Goal: Information Seeking & Learning: Learn about a topic

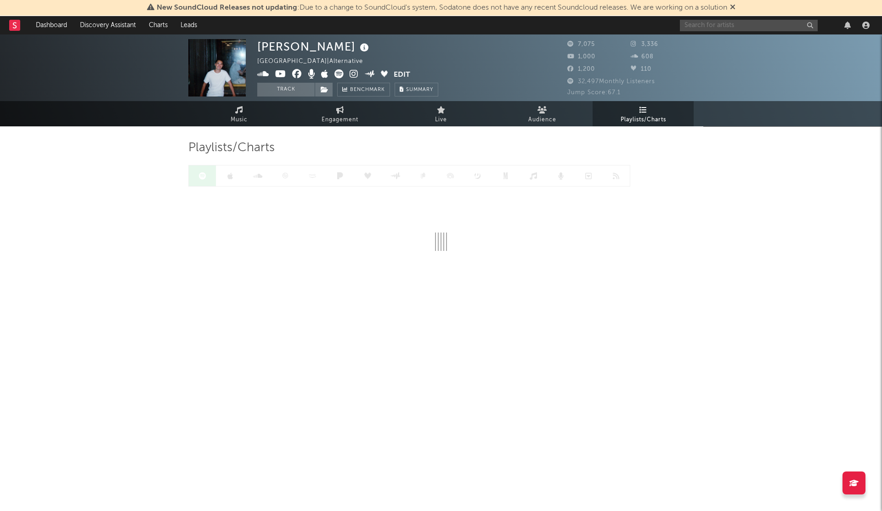
click at [686, 22] on input "text" at bounding box center [749, 25] width 138 height 11
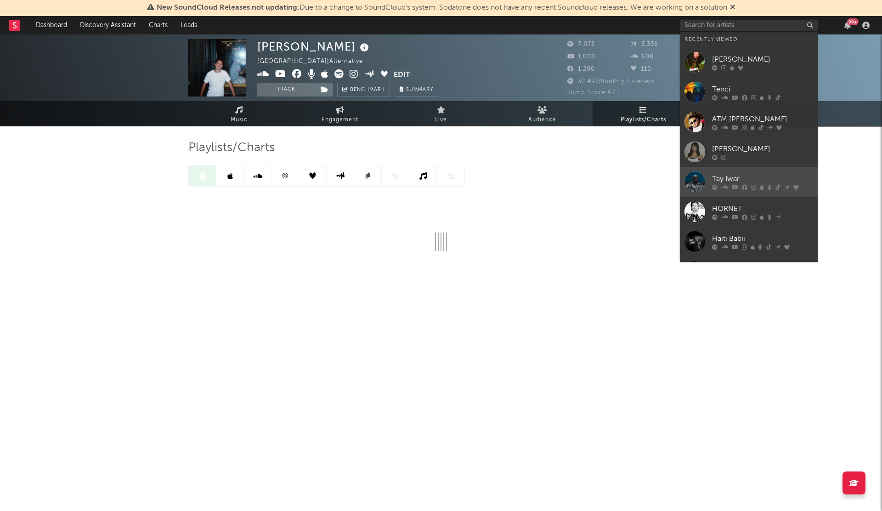
click at [767, 186] on icon at bounding box center [769, 187] width 4 height 6
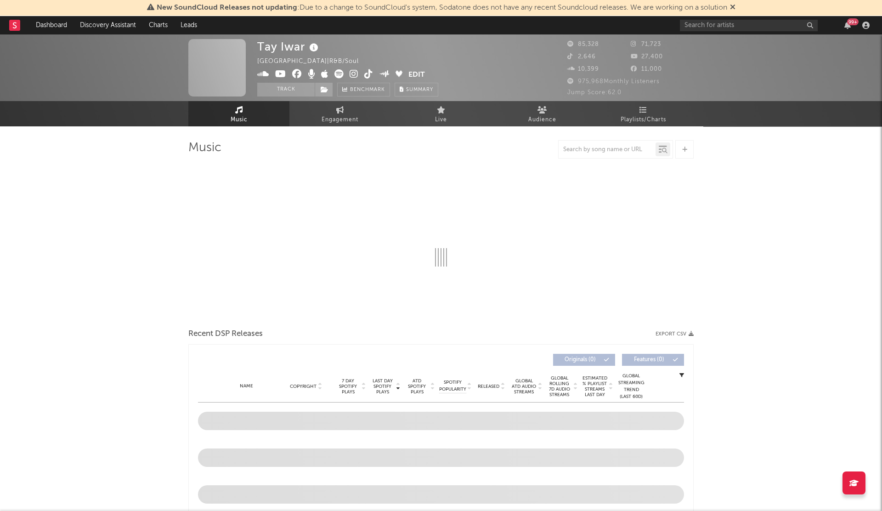
select select "6m"
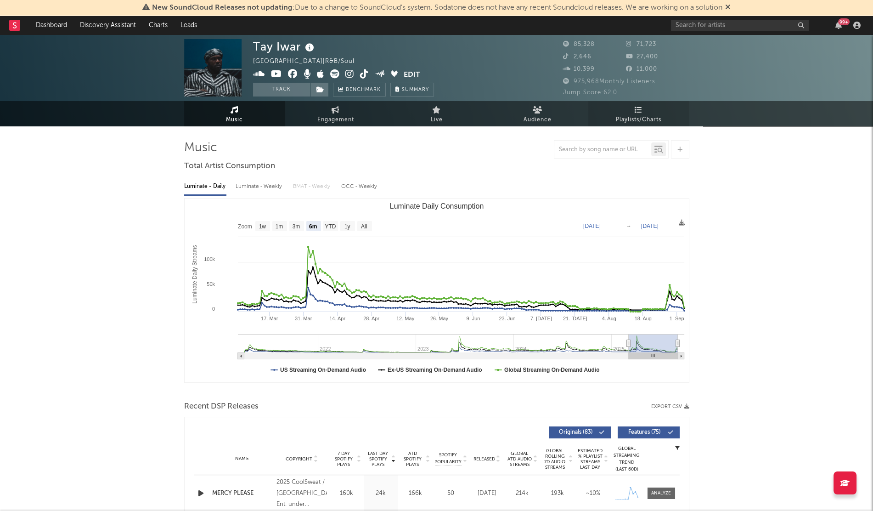
click at [646, 117] on span "Playlists/Charts" at bounding box center [638, 119] width 45 height 11
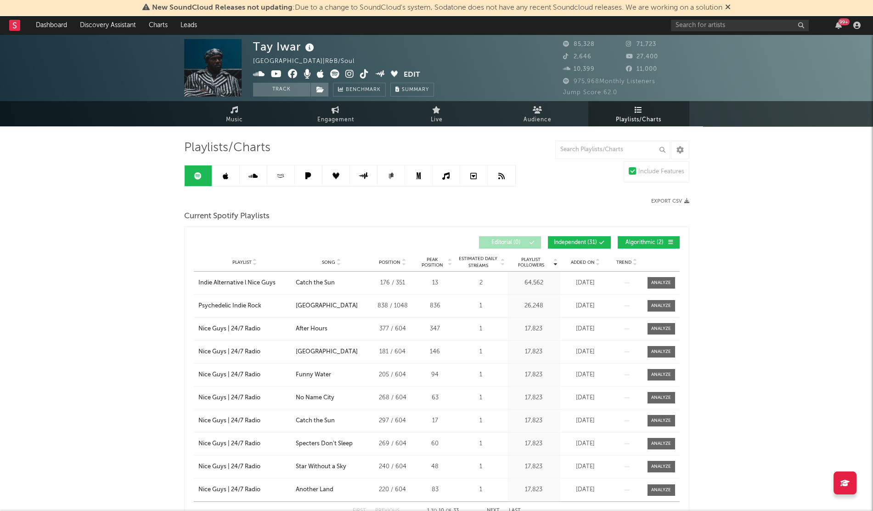
click at [574, 265] on div "Playlist City Song Position Peak Position Estimated Daily Streams Playlist Foll…" at bounding box center [437, 262] width 486 height 18
click at [575, 263] on span "Added On" at bounding box center [583, 262] width 24 height 6
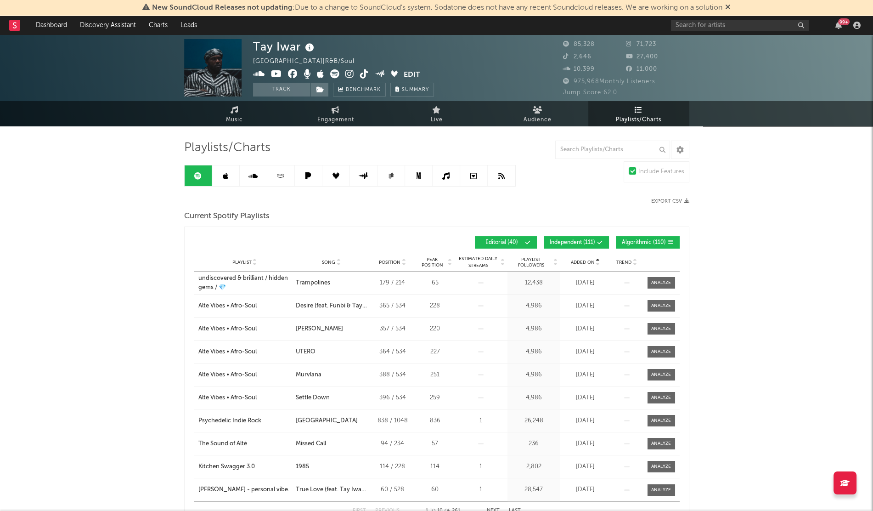
click at [588, 260] on span "Added On" at bounding box center [583, 262] width 24 height 6
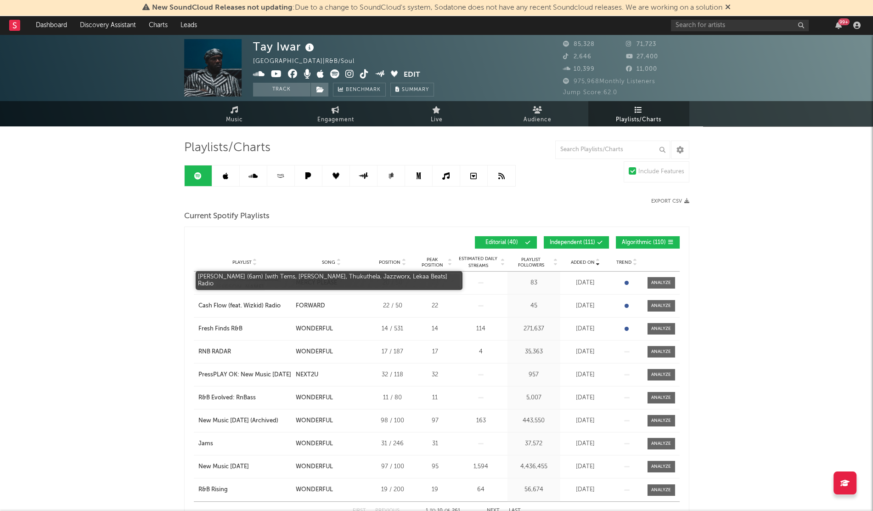
click at [226, 280] on div "[PERSON_NAME] (6am) [with Tems, [PERSON_NAME], Thukuthela, Jazzworx, Lekaa Beat…" at bounding box center [244, 283] width 93 height 18
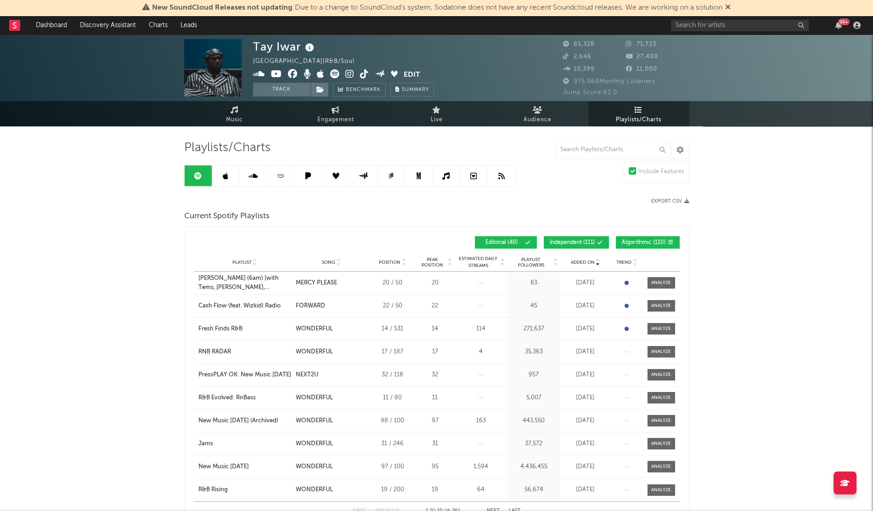
click at [226, 178] on icon at bounding box center [226, 175] width 6 height 7
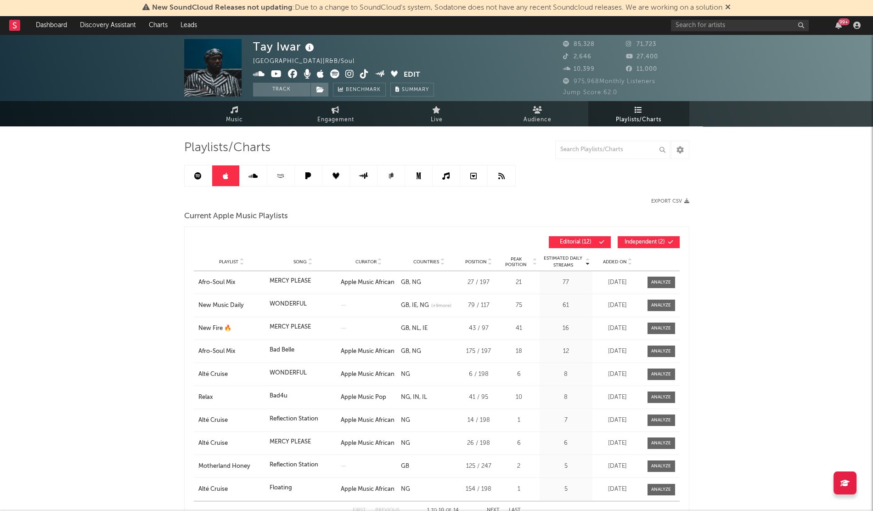
click at [608, 260] on span "Added On" at bounding box center [615, 262] width 24 height 6
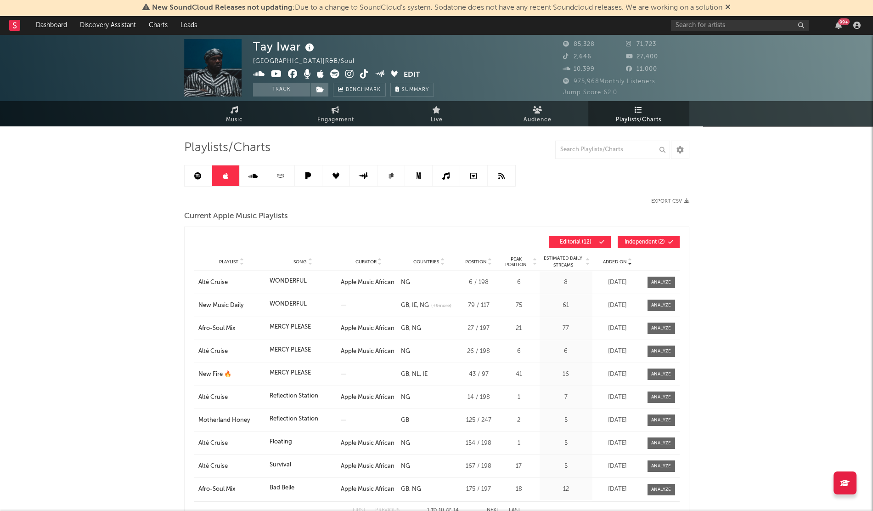
click at [608, 260] on span "Added On" at bounding box center [615, 262] width 24 height 6
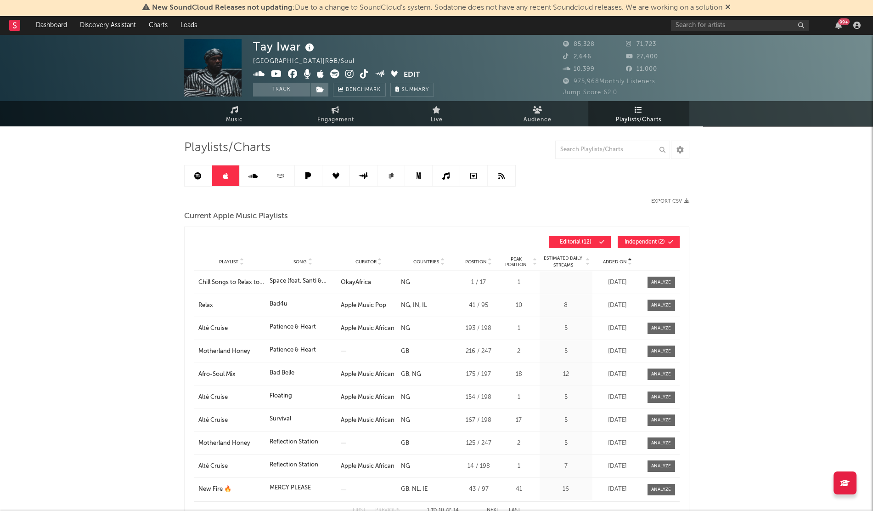
click at [608, 260] on span "Added On" at bounding box center [615, 262] width 24 height 6
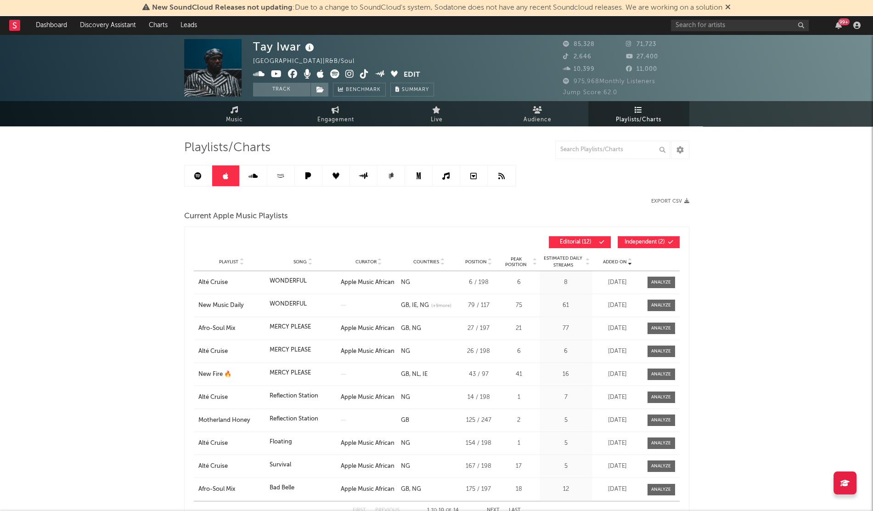
click at [202, 174] on link at bounding box center [199, 175] width 28 height 21
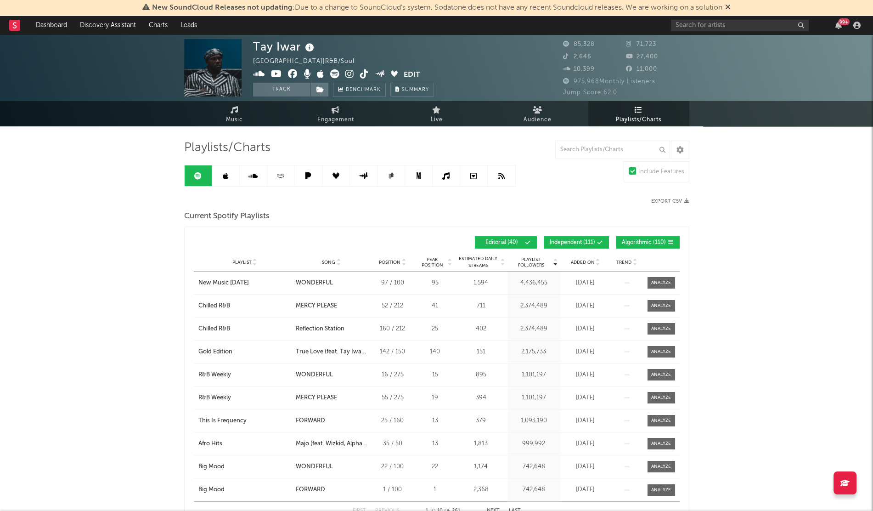
click at [574, 263] on span "Added On" at bounding box center [583, 262] width 24 height 6
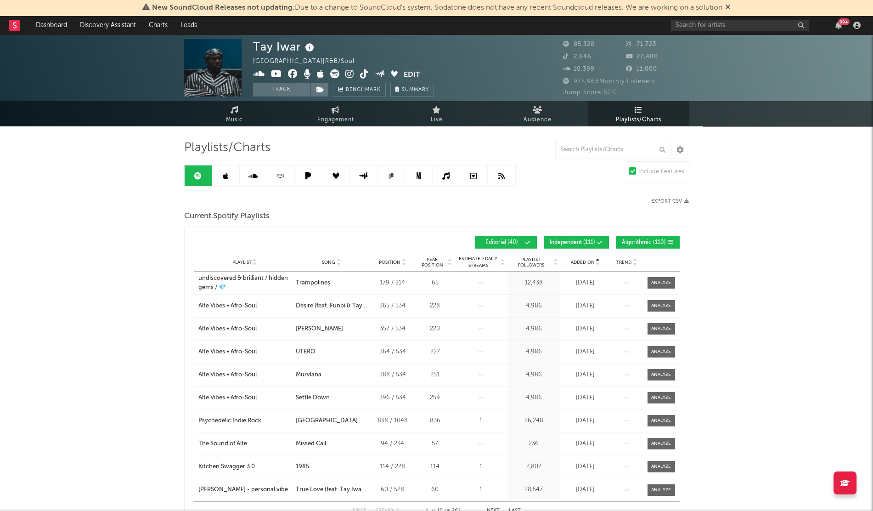
click at [574, 263] on span "Added On" at bounding box center [583, 262] width 24 height 6
click at [229, 330] on div "Fresh Finds R&B" at bounding box center [220, 328] width 44 height 9
click at [219, 353] on div "RNB RADAR" at bounding box center [214, 351] width 33 height 9
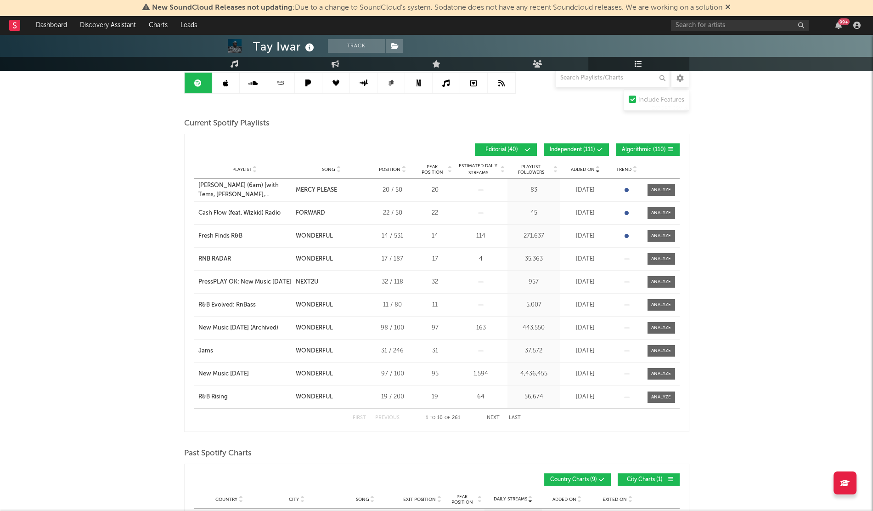
scroll to position [94, 0]
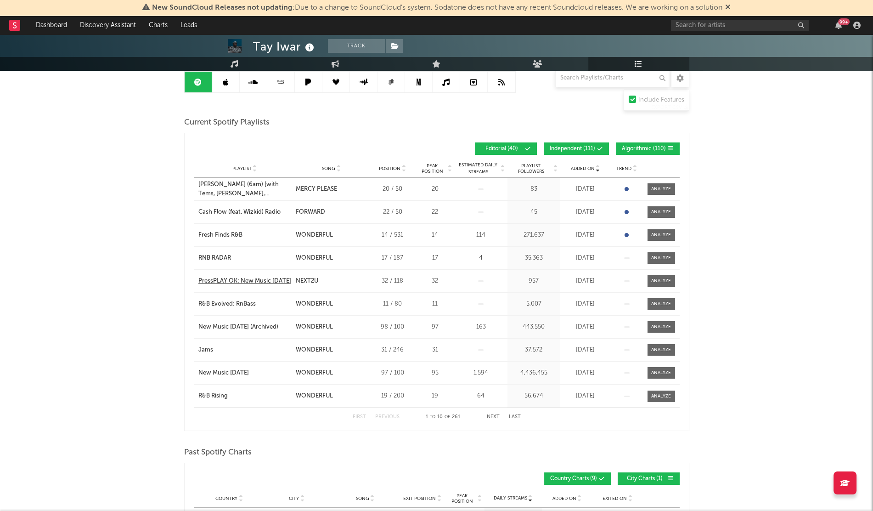
click at [233, 280] on div "PressPLAY OK: New Music [DATE]" at bounding box center [244, 280] width 93 height 9
click at [241, 301] on div "R&B Evolved: RnBass" at bounding box center [226, 303] width 57 height 9
click at [218, 300] on div "R&B Evolved: RnBass" at bounding box center [226, 303] width 57 height 9
click at [202, 352] on div "Jams" at bounding box center [205, 349] width 15 height 9
click at [213, 400] on div "Playlist R&B Rising City Song WONDERFUL Position 19 / 200 Peak Position 19 Esti…" at bounding box center [437, 395] width 486 height 23
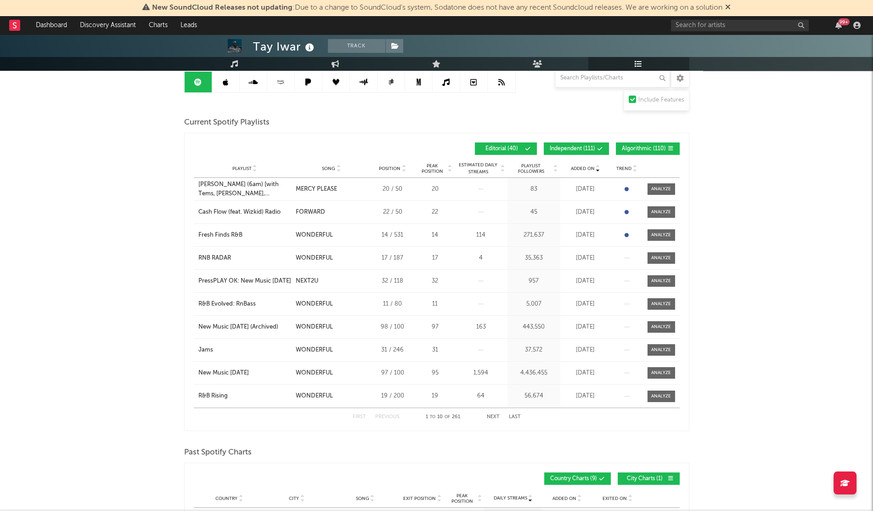
click at [206, 389] on div "Playlist R&B Rising City Song WONDERFUL Position 19 / 200 Peak Position 19 Esti…" at bounding box center [437, 395] width 486 height 23
click at [208, 392] on div "R&B Rising" at bounding box center [212, 395] width 29 height 9
click at [489, 414] on button "Next" at bounding box center [493, 416] width 13 height 5
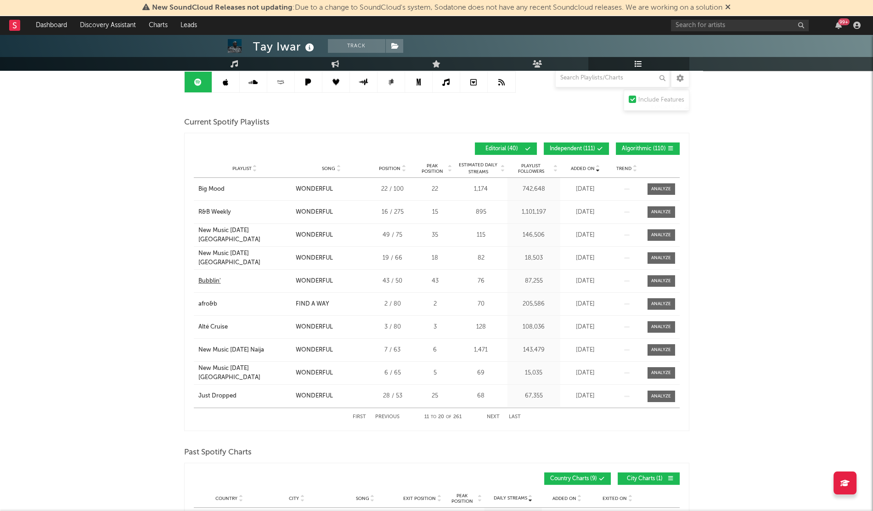
click at [220, 277] on div "Bubblin'" at bounding box center [209, 280] width 22 height 9
click at [205, 304] on div "afro&b" at bounding box center [207, 303] width 19 height 9
click at [208, 325] on div "Alté Cruise" at bounding box center [212, 326] width 29 height 9
click at [223, 396] on div "Just Dropped" at bounding box center [217, 395] width 38 height 9
click at [495, 414] on button "Next" at bounding box center [493, 416] width 13 height 5
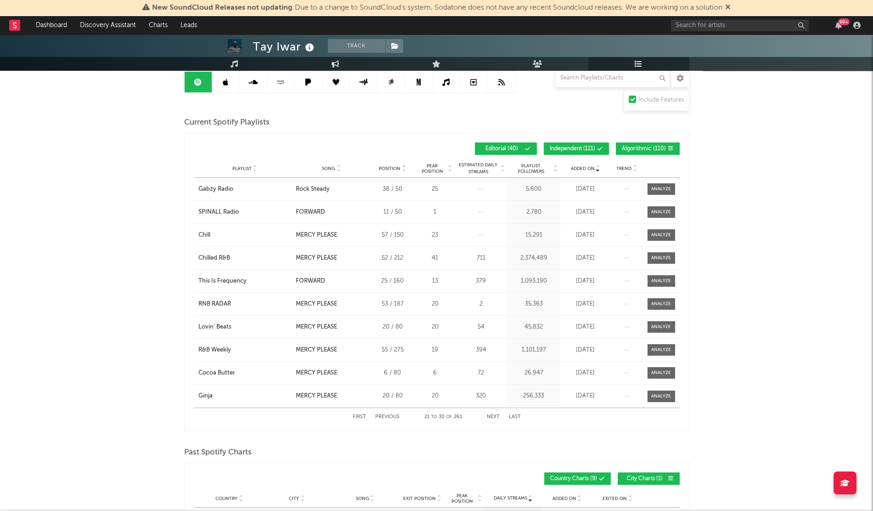
click at [386, 414] on button "Previous" at bounding box center [387, 416] width 24 height 5
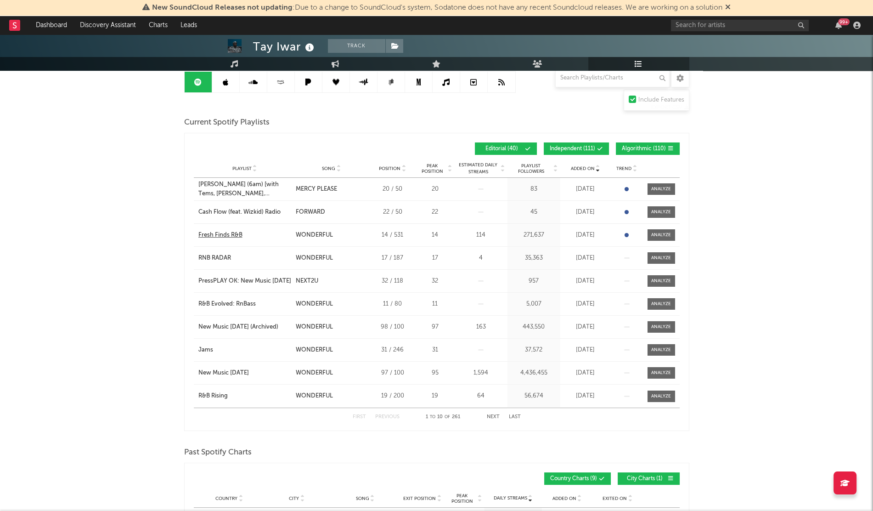
click at [228, 231] on div "Fresh Finds R&B" at bounding box center [220, 235] width 44 height 9
click at [212, 257] on div "RNB RADAR" at bounding box center [214, 257] width 33 height 9
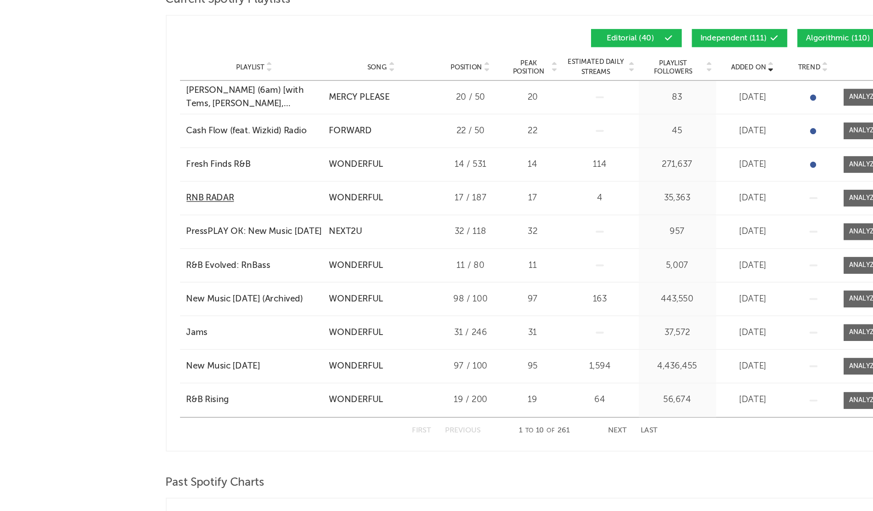
click at [207, 256] on div "RNB RADAR" at bounding box center [214, 257] width 33 height 9
click at [216, 299] on div "R&B Evolved: RnBass" at bounding box center [226, 303] width 57 height 9
click at [210, 346] on div "Jams" at bounding box center [205, 349] width 15 height 9
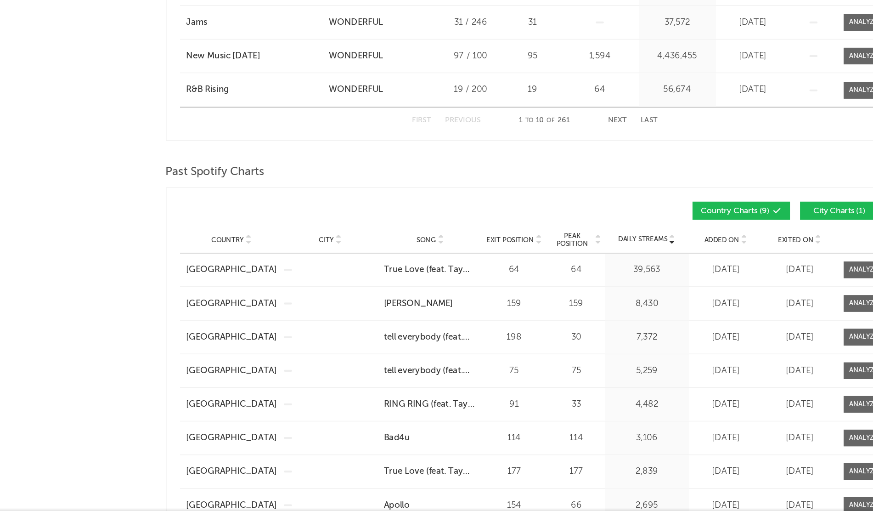
scroll to position [0, 0]
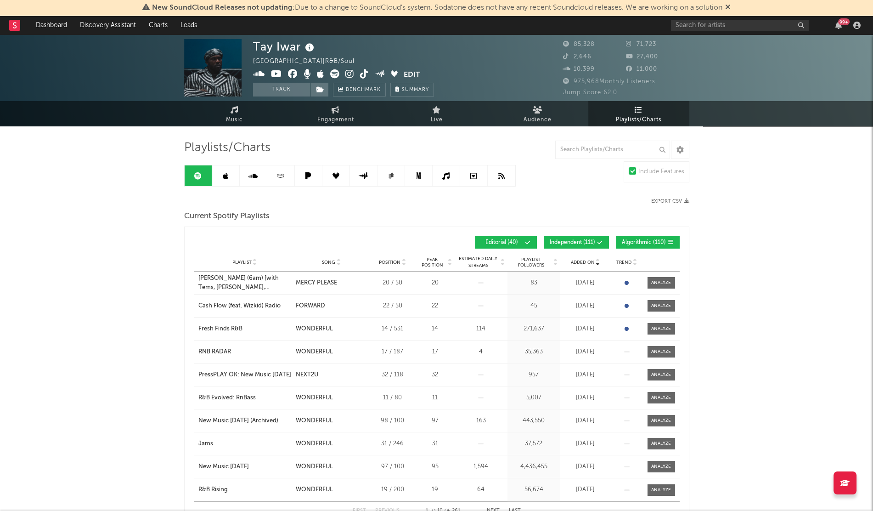
click at [285, 180] on link at bounding box center [281, 175] width 28 height 21
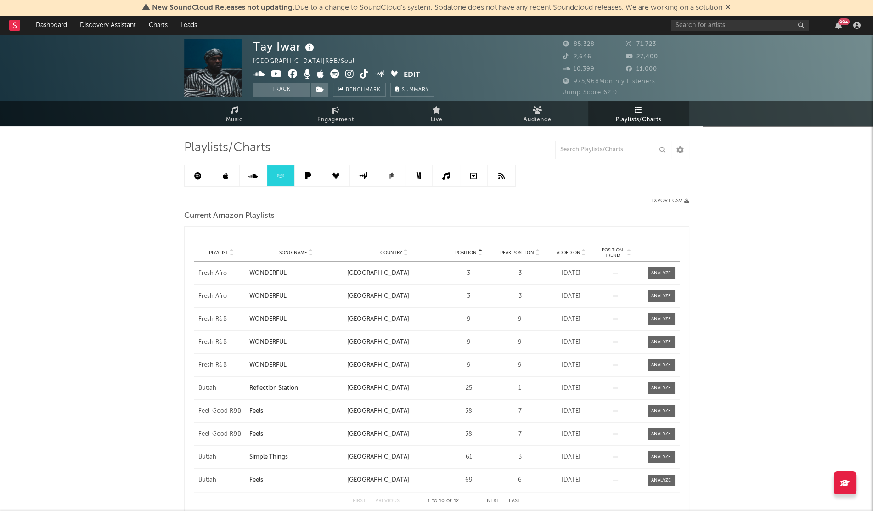
click at [568, 252] on span "Added On" at bounding box center [569, 253] width 24 height 6
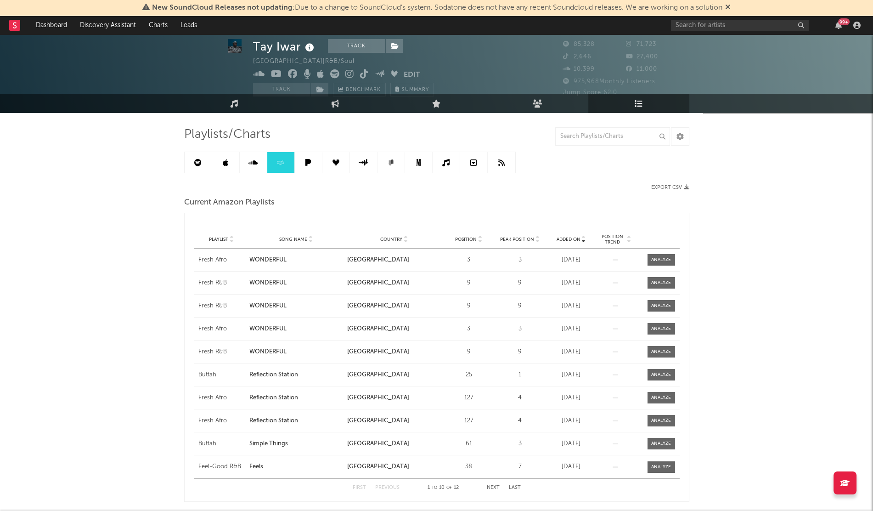
scroll to position [13, 0]
click at [208, 349] on div "Fresh R&B" at bounding box center [221, 351] width 47 height 9
drag, startPoint x: 184, startPoint y: 354, endPoint x: 227, endPoint y: 347, distance: 44.2
click at [227, 347] on div "Added On Playlist Song Name Country Position Peak Position Added On Position Tr…" at bounding box center [436, 357] width 505 height 289
copy div "Fresh R&B"
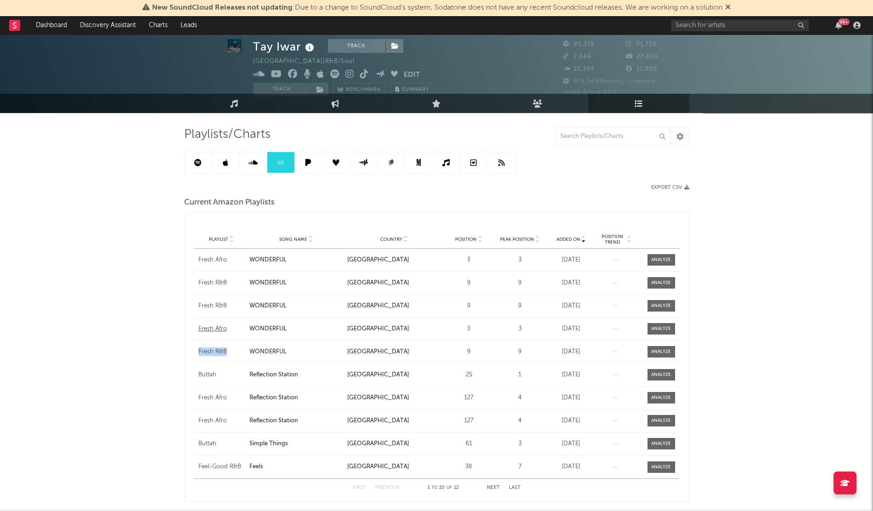
click at [221, 330] on div "Fresh Afro" at bounding box center [221, 328] width 47 height 9
click at [216, 301] on div "Fresh R&B" at bounding box center [221, 305] width 47 height 9
click at [201, 261] on div "Fresh Afro" at bounding box center [221, 259] width 47 height 9
click at [208, 280] on div "Fresh R&B" at bounding box center [221, 282] width 47 height 9
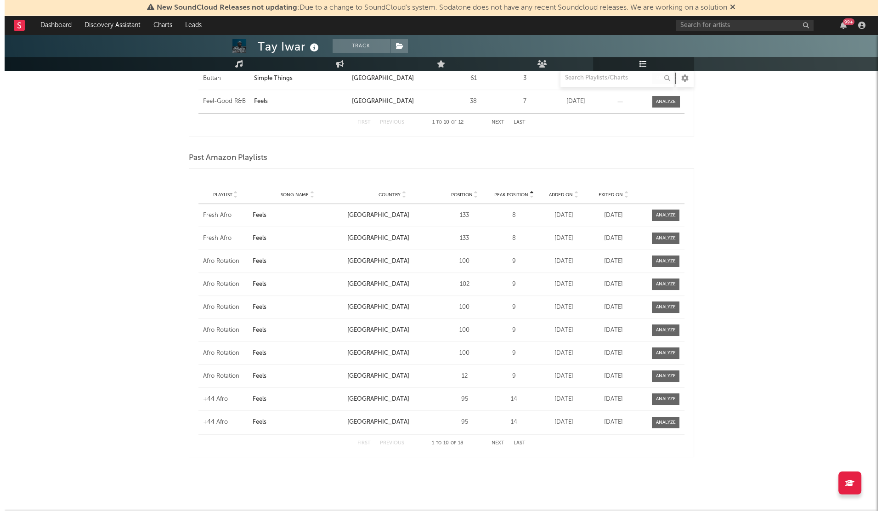
scroll to position [0, 0]
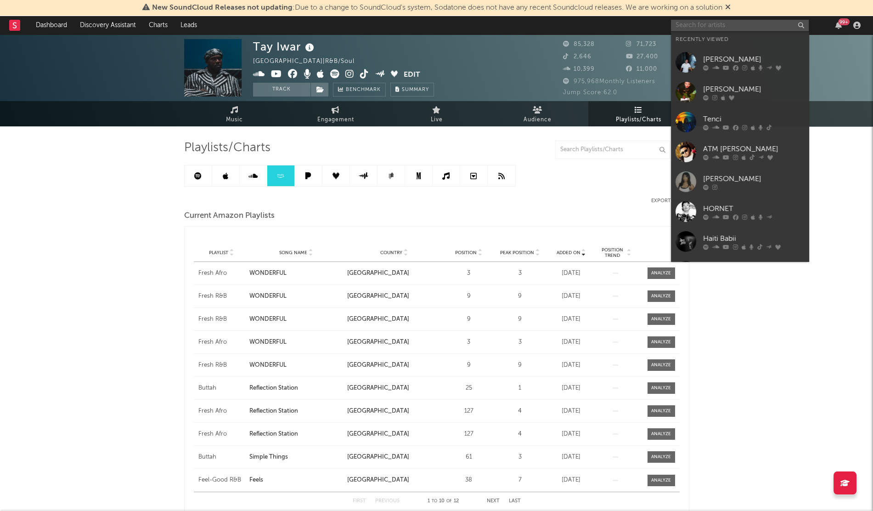
click at [691, 26] on input "text" at bounding box center [740, 25] width 138 height 11
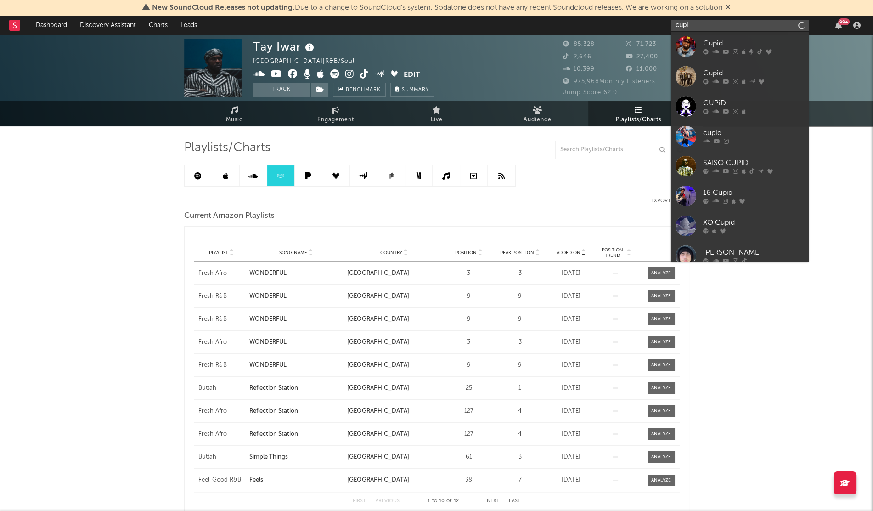
type input "cupi"
click at [681, 39] on div at bounding box center [685, 46] width 21 height 21
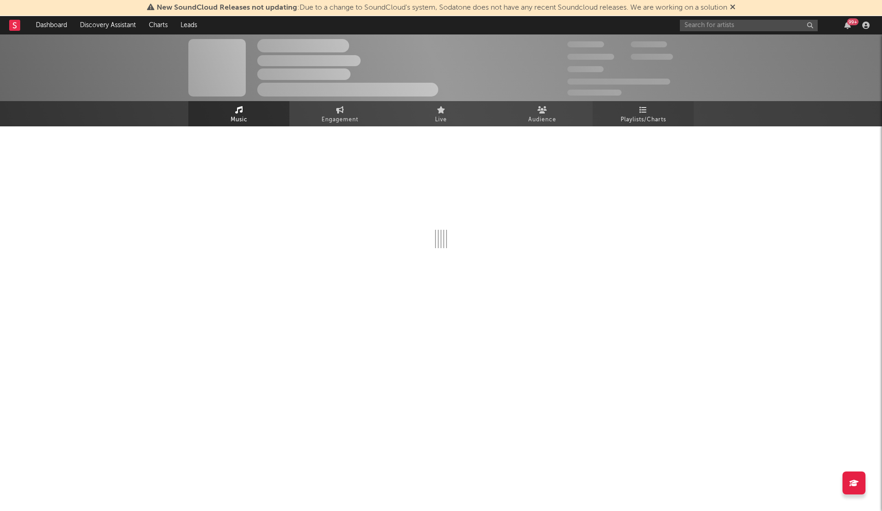
click at [637, 116] on span "Playlists/Charts" at bounding box center [642, 119] width 45 height 11
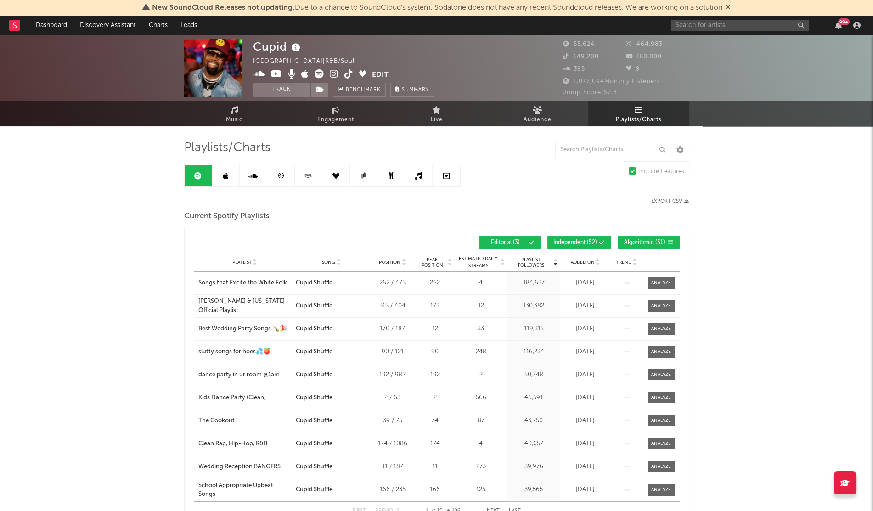
click at [585, 259] on span "Added On" at bounding box center [583, 262] width 24 height 6
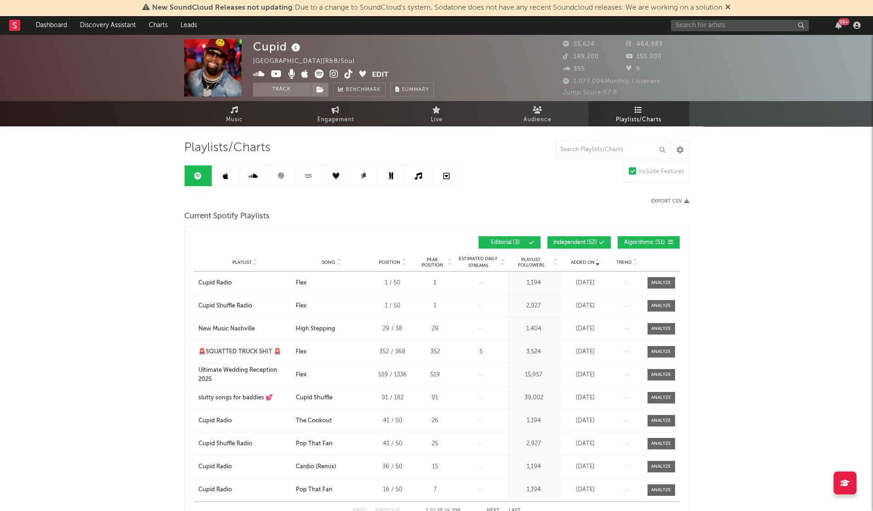
click at [229, 180] on link at bounding box center [226, 175] width 28 height 21
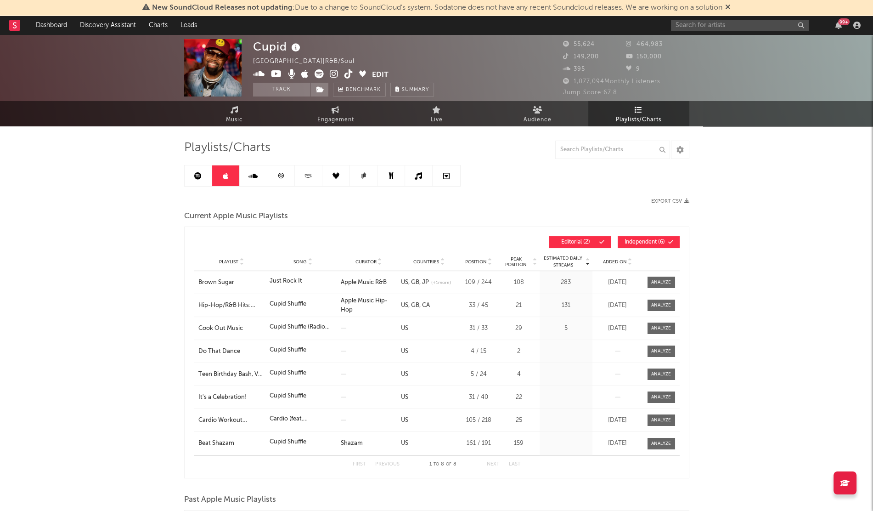
click at [613, 256] on div "Playlist Song Curator Genre Countries Country Chart Type Position Peak Position…" at bounding box center [437, 262] width 486 height 18
click at [614, 259] on span "Added On" at bounding box center [615, 262] width 24 height 6
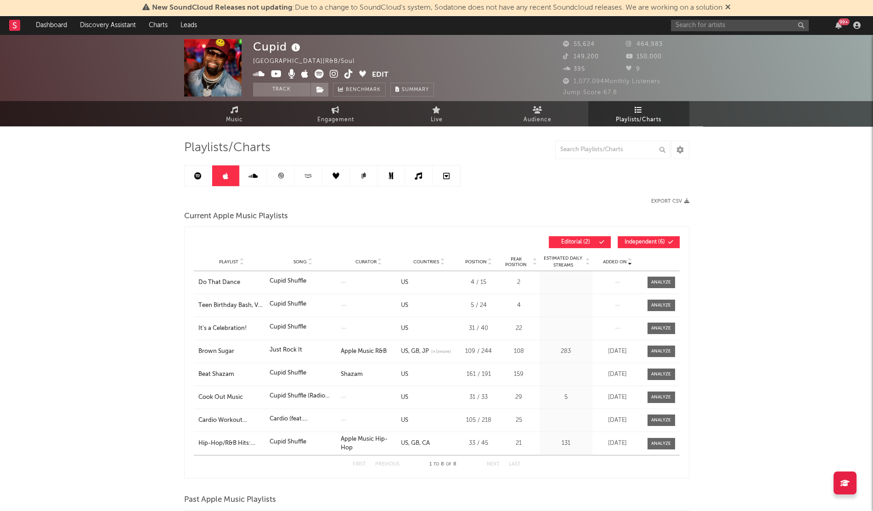
click at [614, 259] on span "Added On" at bounding box center [615, 262] width 24 height 6
click at [692, 28] on input "text" at bounding box center [740, 25] width 138 height 11
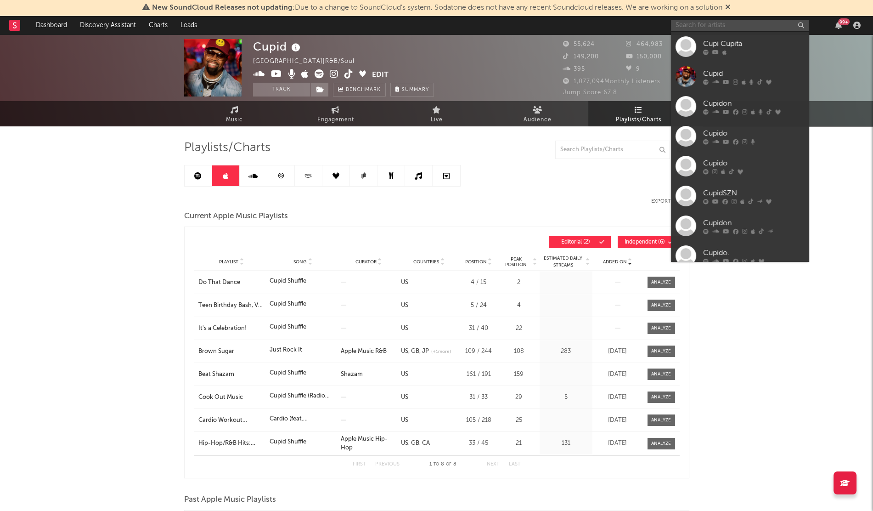
type input "a"
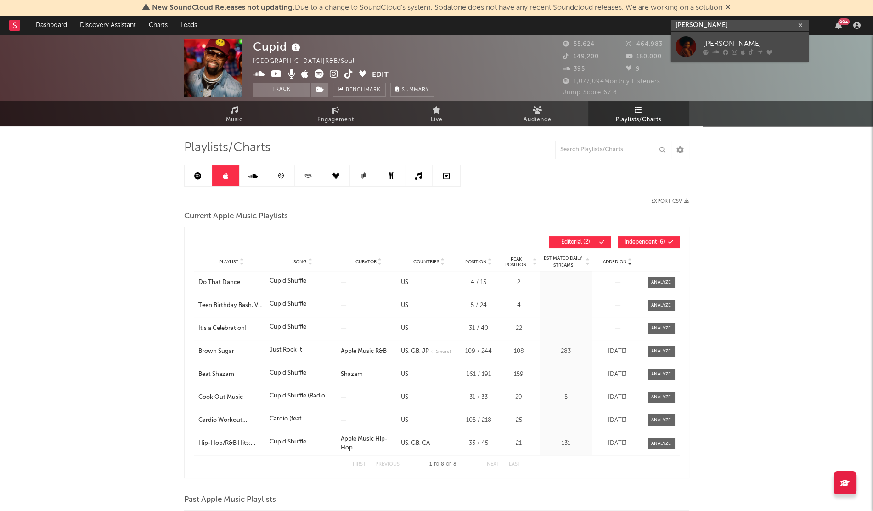
type input "[PERSON_NAME]"
click at [687, 52] on div at bounding box center [685, 46] width 21 height 21
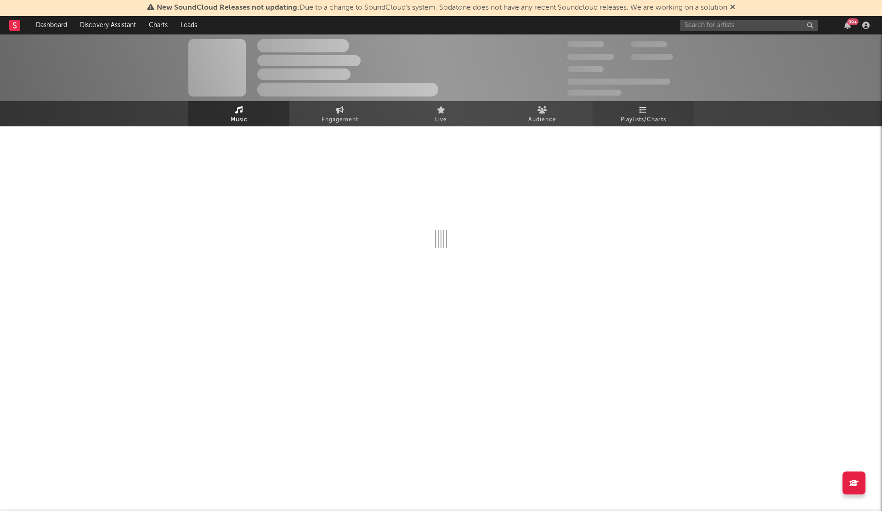
click at [653, 110] on link "Playlists/Charts" at bounding box center [642, 113] width 101 height 25
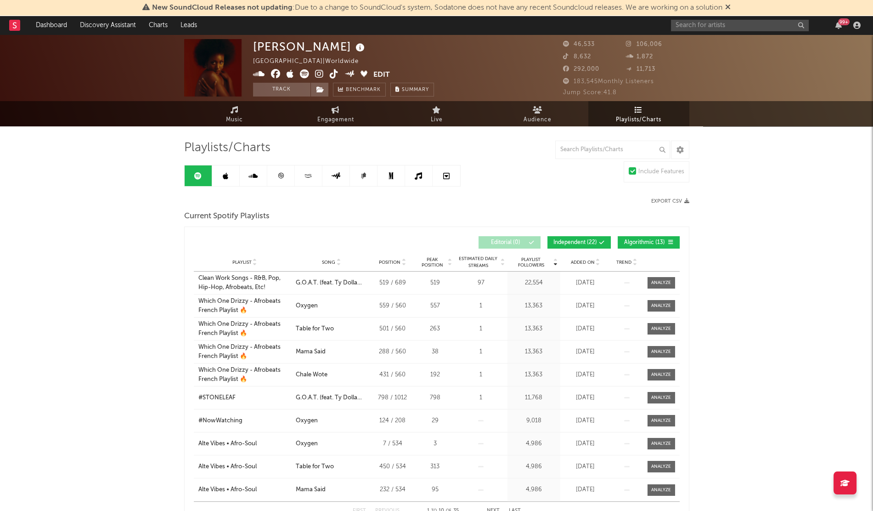
click at [684, 19] on div "99 +" at bounding box center [767, 25] width 193 height 18
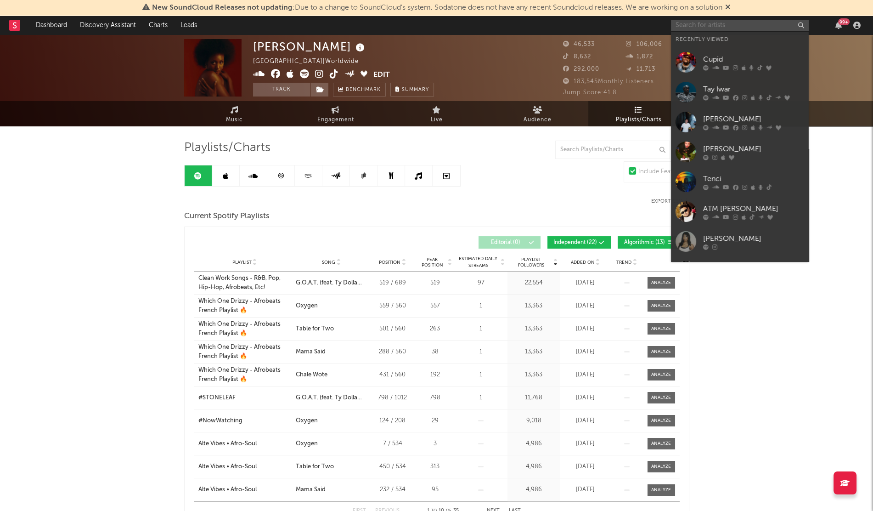
click at [693, 24] on input "text" at bounding box center [740, 25] width 138 height 11
click at [725, 58] on div "Cupid" at bounding box center [753, 59] width 101 height 11
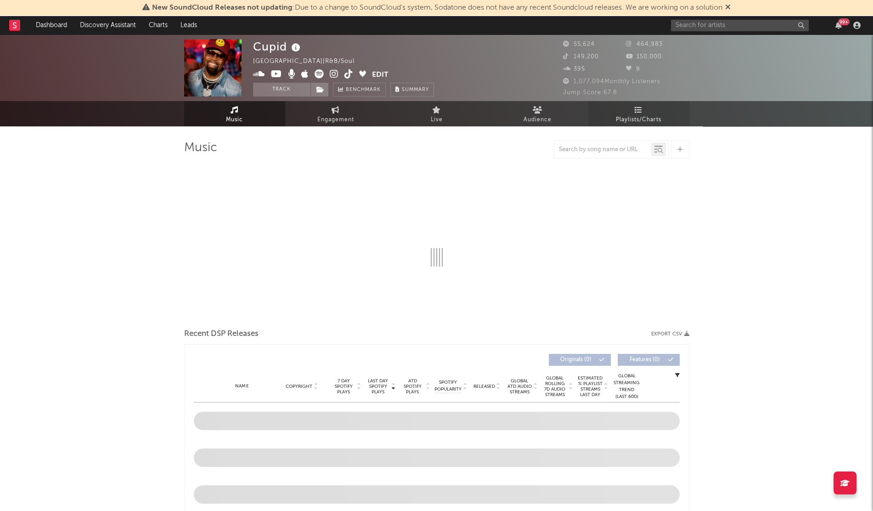
click at [642, 112] on link "Playlists/Charts" at bounding box center [638, 113] width 101 height 25
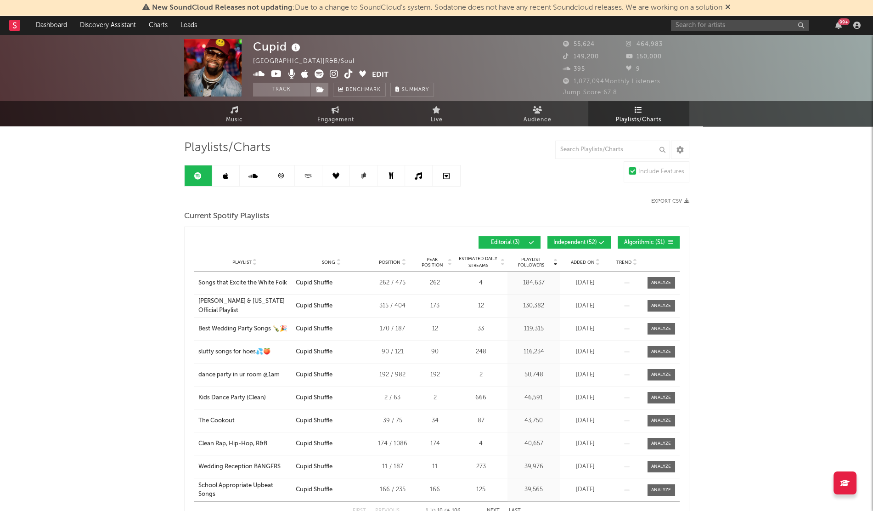
click at [310, 177] on icon at bounding box center [308, 175] width 11 height 7
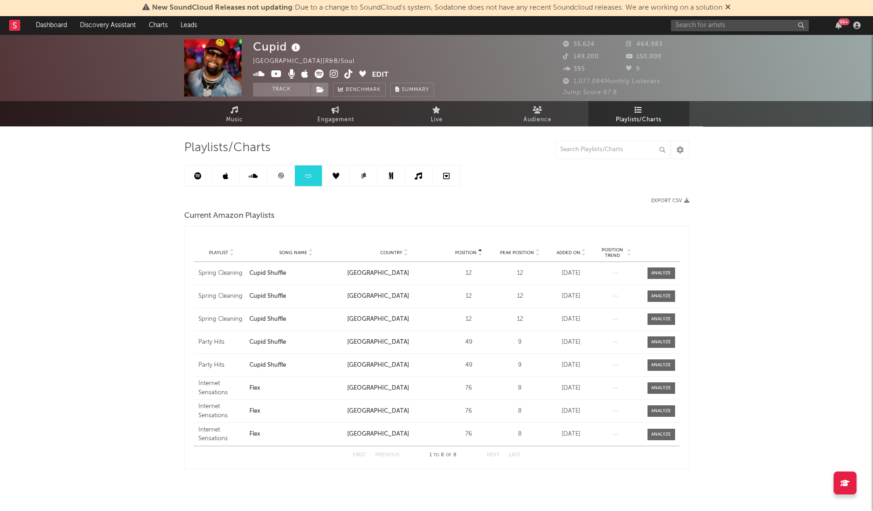
click at [566, 255] on div "Playlist Song Name Country Position Peak Position Added On Exited On Position T…" at bounding box center [437, 252] width 486 height 18
click at [569, 252] on span "Added On" at bounding box center [569, 253] width 24 height 6
click at [568, 249] on div "Added On" at bounding box center [571, 252] width 47 height 7
click at [705, 17] on div "99 +" at bounding box center [767, 25] width 193 height 18
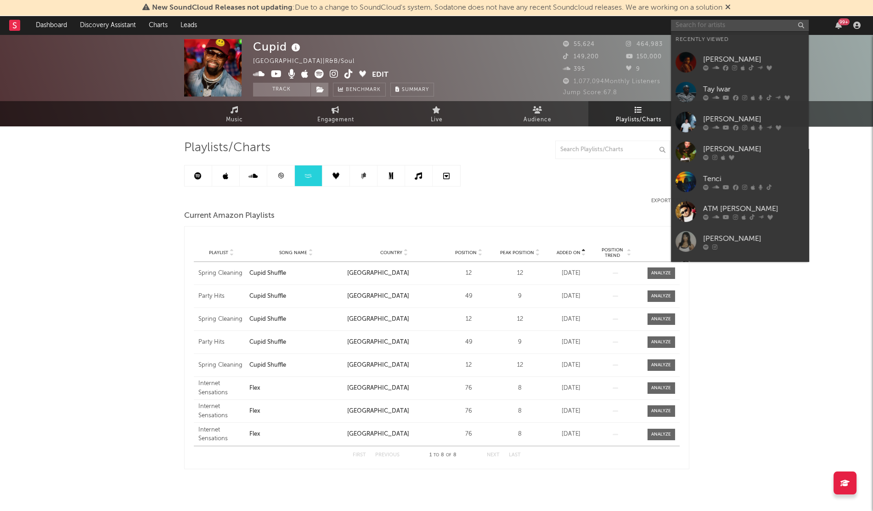
click at [689, 28] on input "text" at bounding box center [740, 25] width 138 height 11
click at [689, 62] on div at bounding box center [685, 62] width 21 height 21
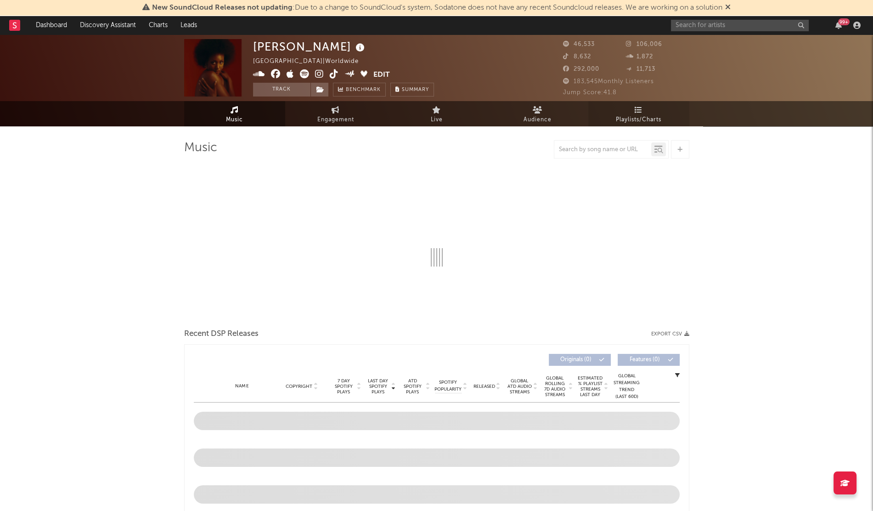
click at [641, 123] on span "Playlists/Charts" at bounding box center [638, 119] width 45 height 11
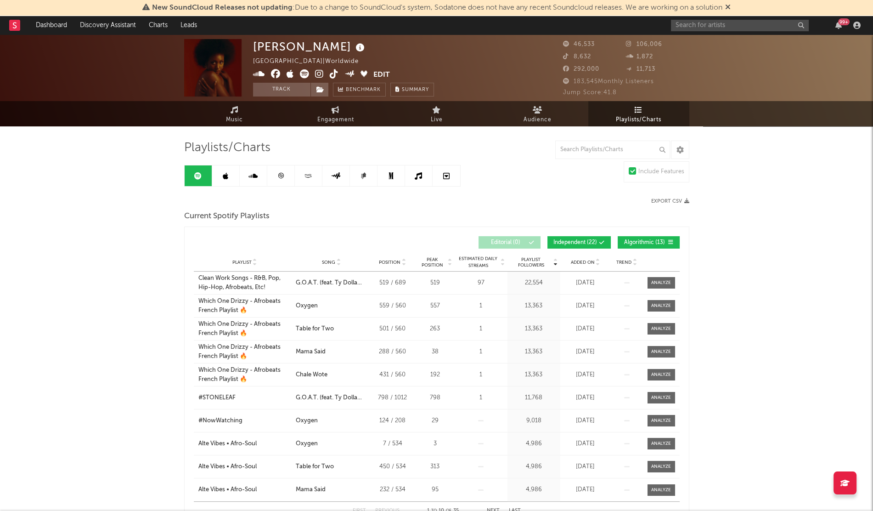
click at [584, 268] on div "Playlist City Song Position Peak Position Estimated Daily Streams Playlist Foll…" at bounding box center [437, 262] width 486 height 18
click at [585, 264] on div "Added On" at bounding box center [585, 262] width 46 height 7
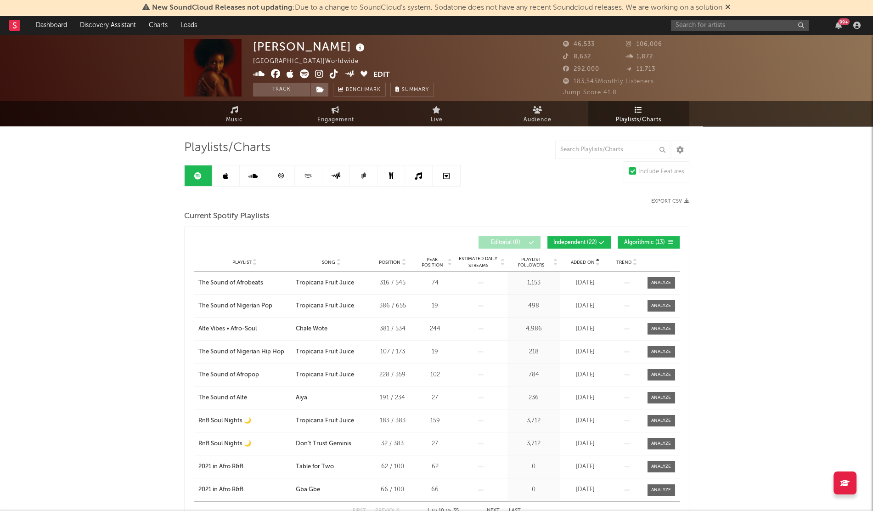
click at [585, 264] on div "Added On" at bounding box center [585, 262] width 46 height 7
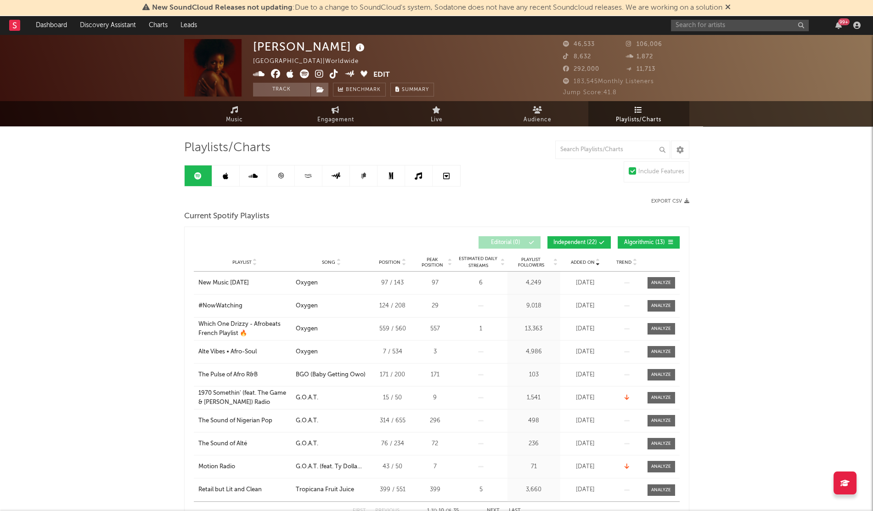
click at [215, 182] on link at bounding box center [226, 175] width 28 height 21
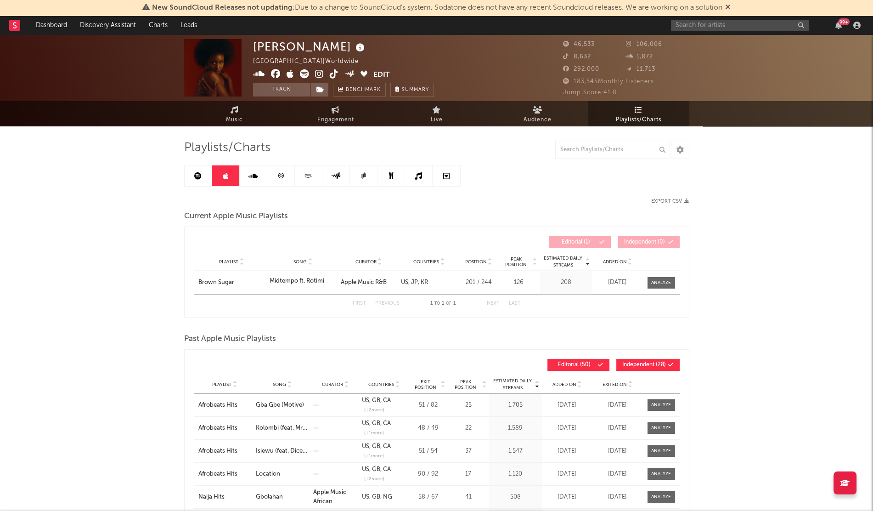
click at [613, 265] on div "Playlist Song Curator Genre Countries Country Chart Type Position Peak Position…" at bounding box center [437, 262] width 486 height 18
click at [613, 264] on span "Added On" at bounding box center [615, 262] width 24 height 6
click at [316, 171] on link at bounding box center [309, 175] width 28 height 21
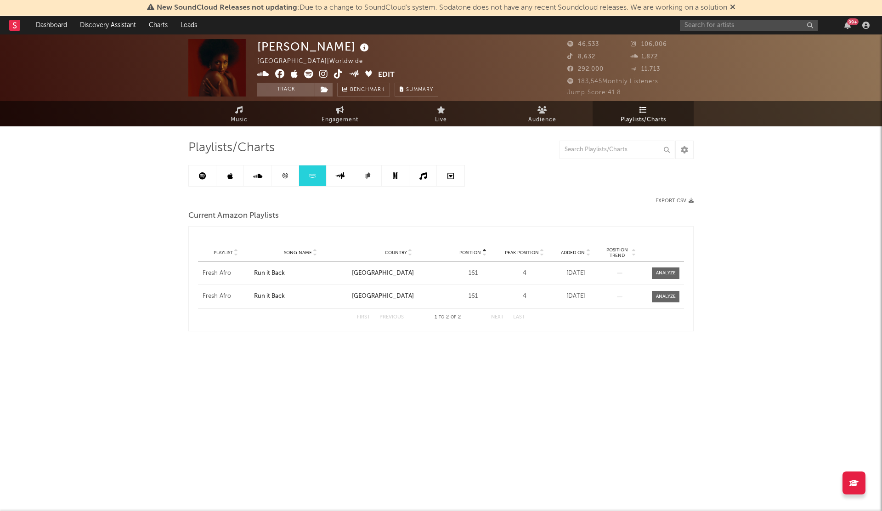
click at [570, 251] on span "Added On" at bounding box center [573, 253] width 24 height 6
click at [695, 27] on input "text" at bounding box center [749, 25] width 138 height 11
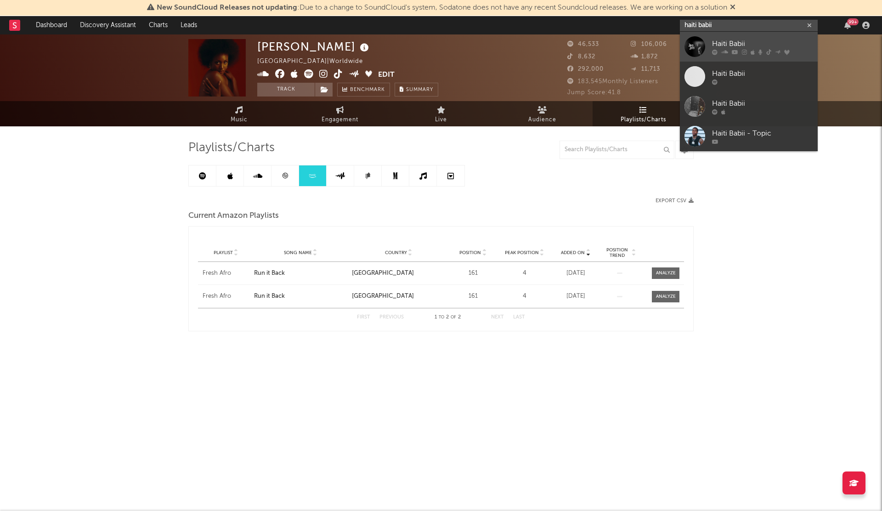
type input "haiti babii"
click at [696, 42] on div at bounding box center [694, 46] width 21 height 21
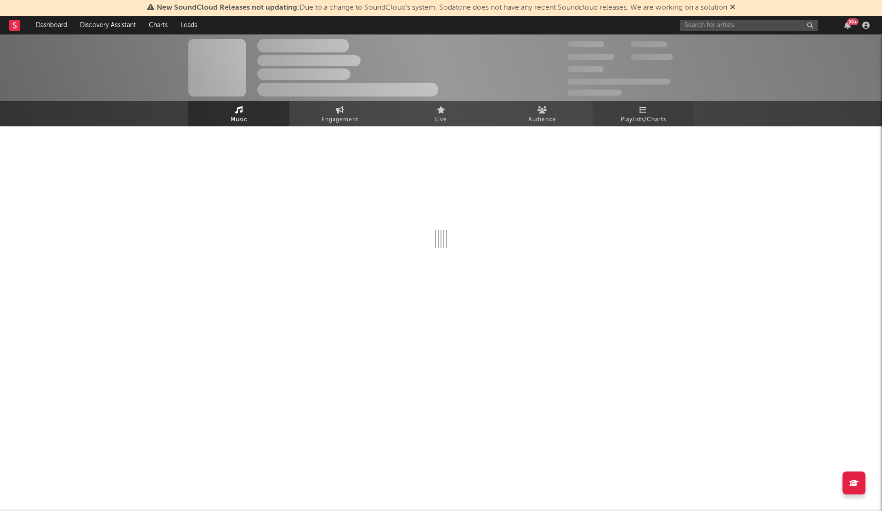
click at [648, 108] on link "Playlists/Charts" at bounding box center [642, 113] width 101 height 25
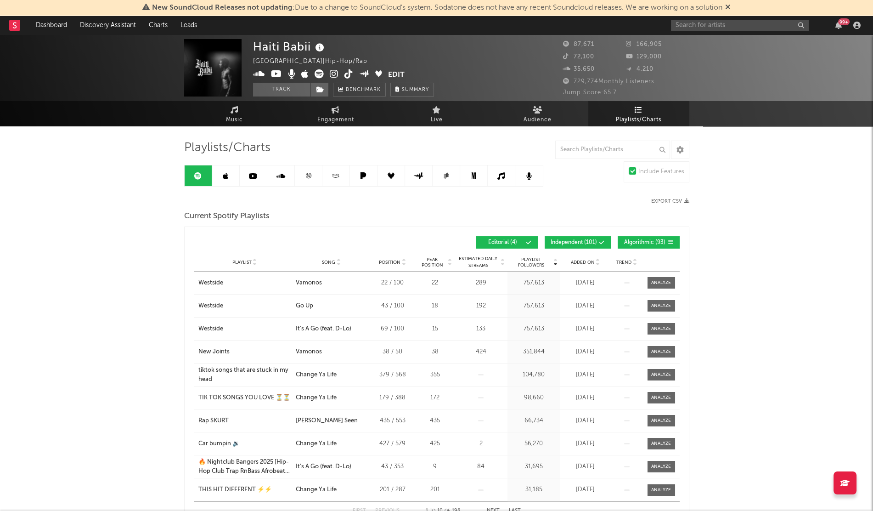
click at [581, 264] on div "Added On" at bounding box center [585, 262] width 46 height 7
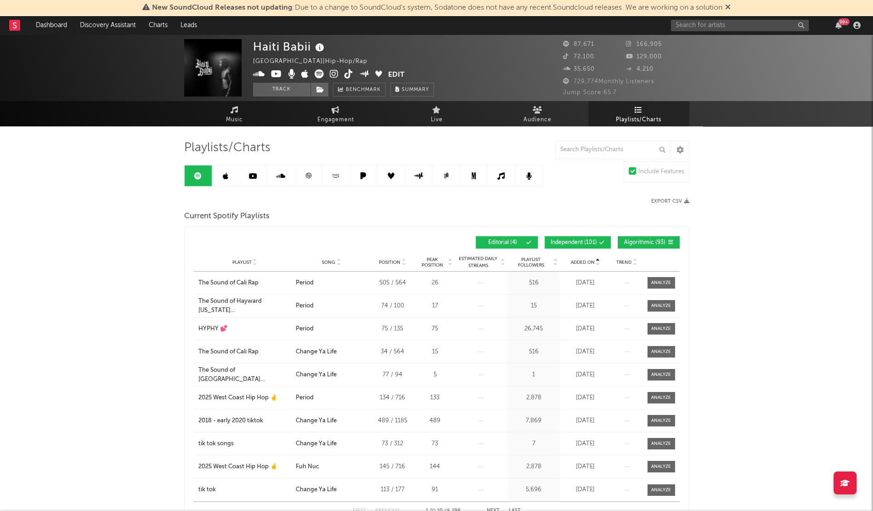
click at [581, 264] on div "Added On" at bounding box center [585, 262] width 46 height 7
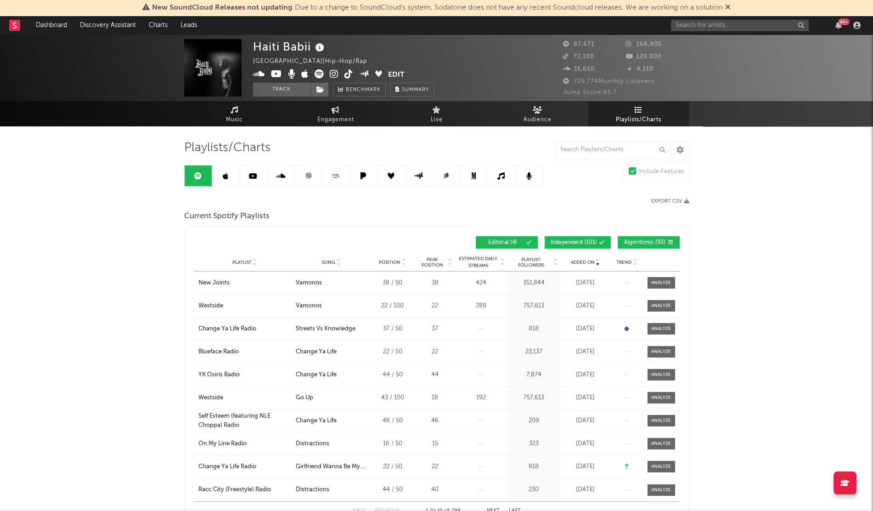
click at [224, 180] on link at bounding box center [226, 175] width 28 height 21
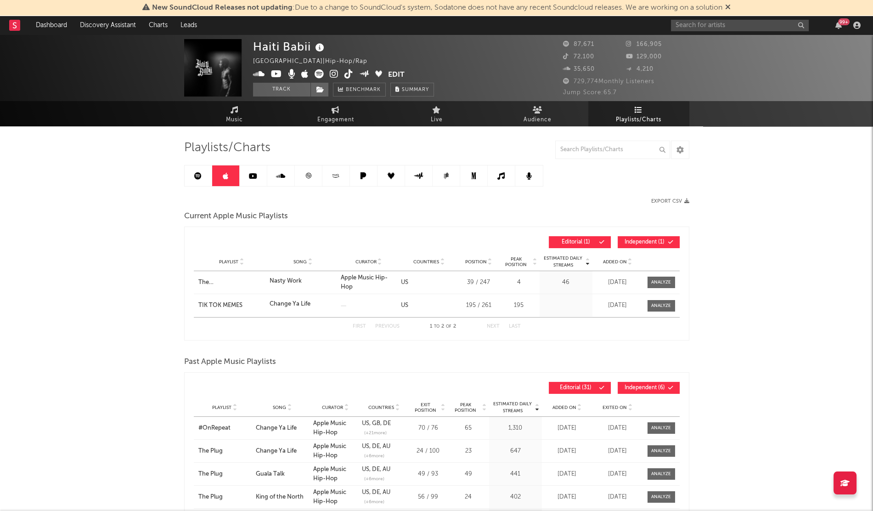
click at [614, 263] on span "Added On" at bounding box center [615, 262] width 24 height 6
click at [340, 174] on icon at bounding box center [336, 175] width 11 height 7
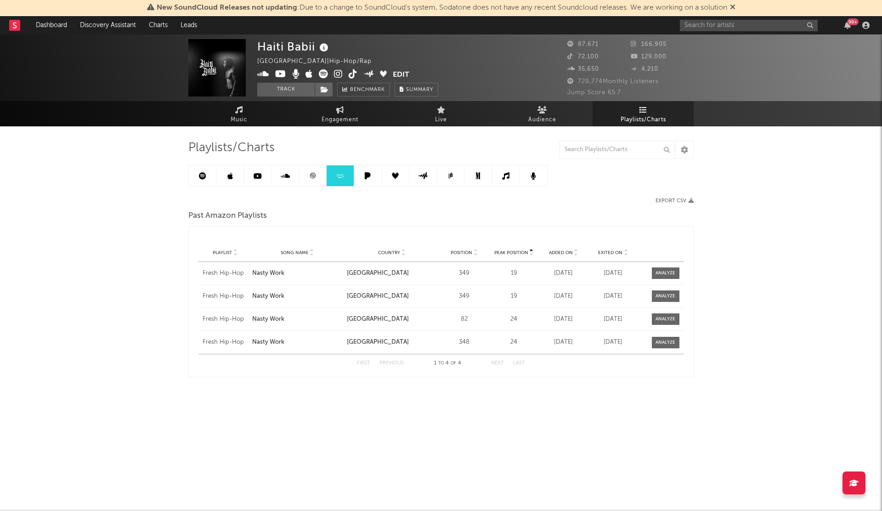
click at [554, 251] on span "Added On" at bounding box center [561, 253] width 24 height 6
